Goal: Book appointment/travel/reservation

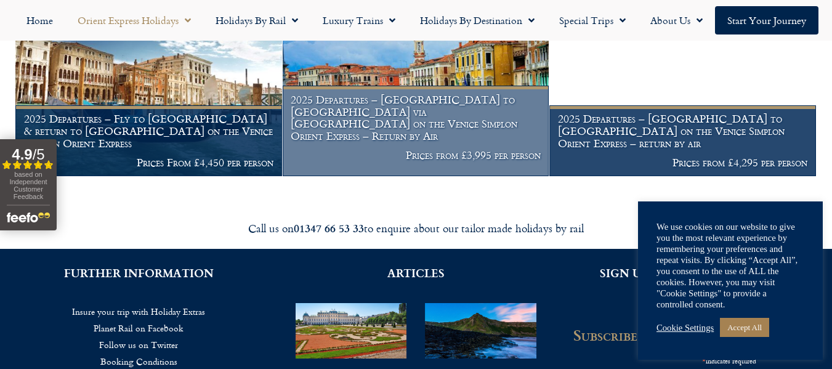
scroll to position [1663, 0]
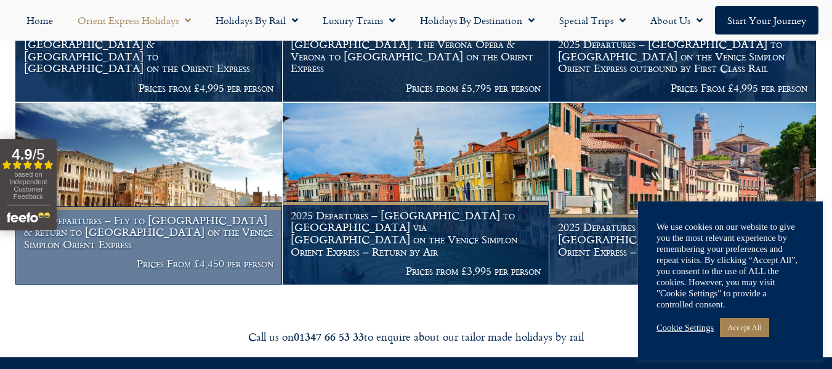
click at [189, 183] on img at bounding box center [148, 194] width 267 height 182
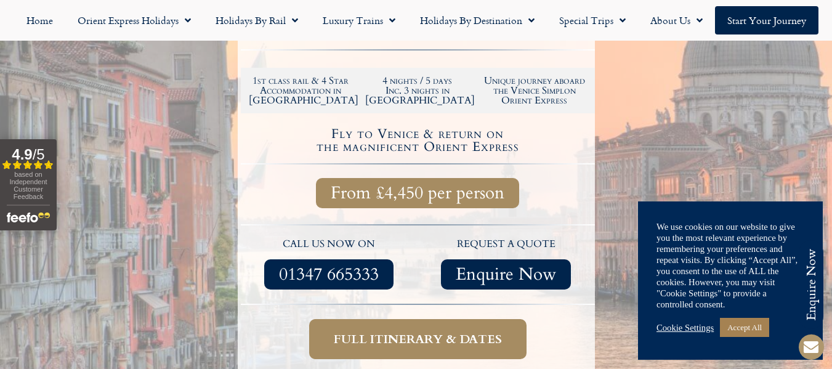
scroll to position [431, 0]
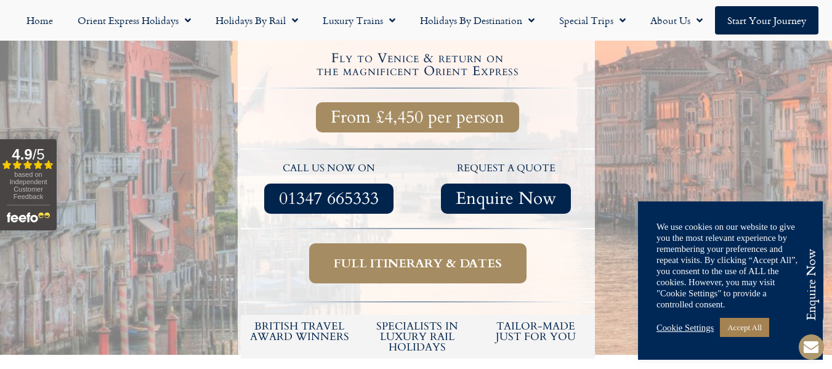
click at [467, 256] on span "Full itinerary & dates" at bounding box center [418, 263] width 168 height 15
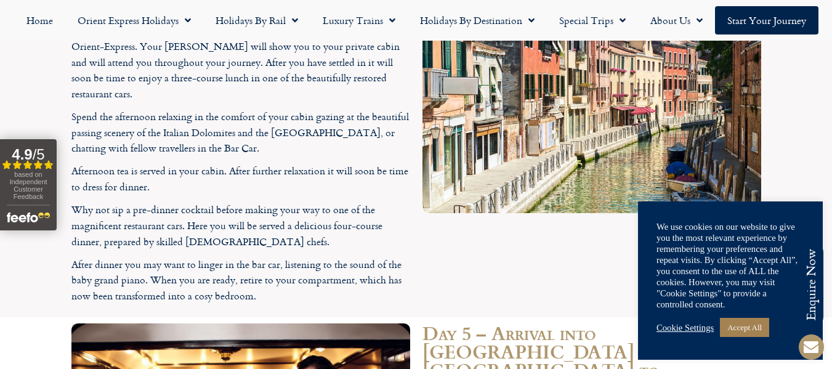
scroll to position [2921, 0]
